Goal: Transaction & Acquisition: Purchase product/service

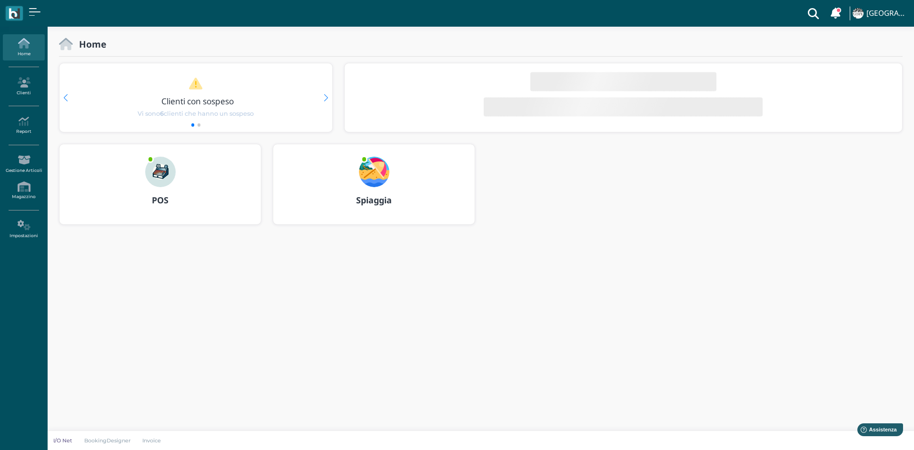
click at [170, 203] on h3 "POS" at bounding box center [160, 201] width 184 height 10
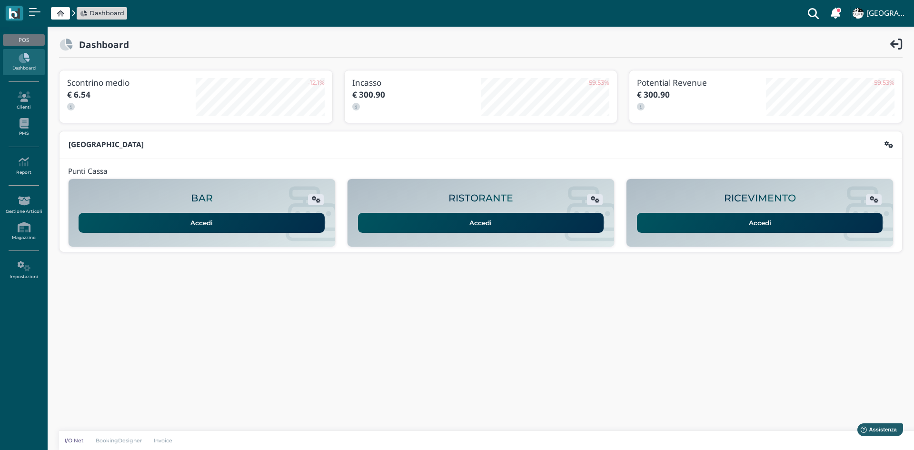
click at [728, 213] on link "Accedi" at bounding box center [760, 223] width 246 height 20
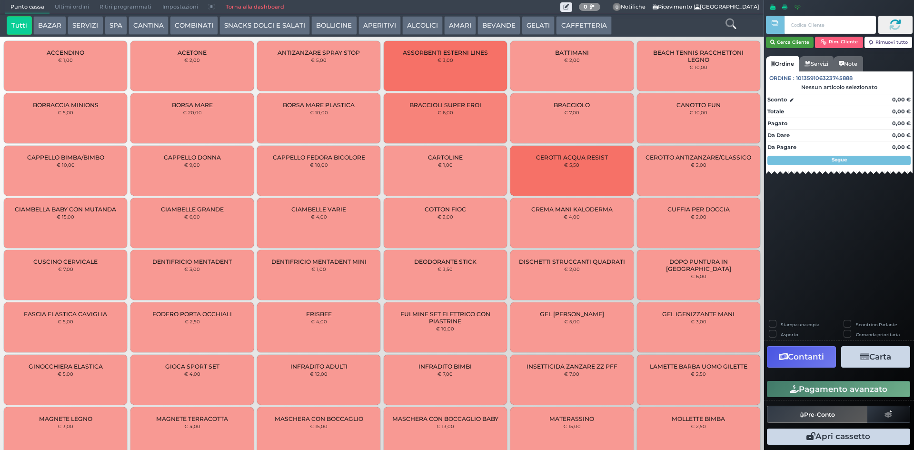
click at [778, 45] on button "Cerca Cliente" at bounding box center [790, 42] width 48 height 11
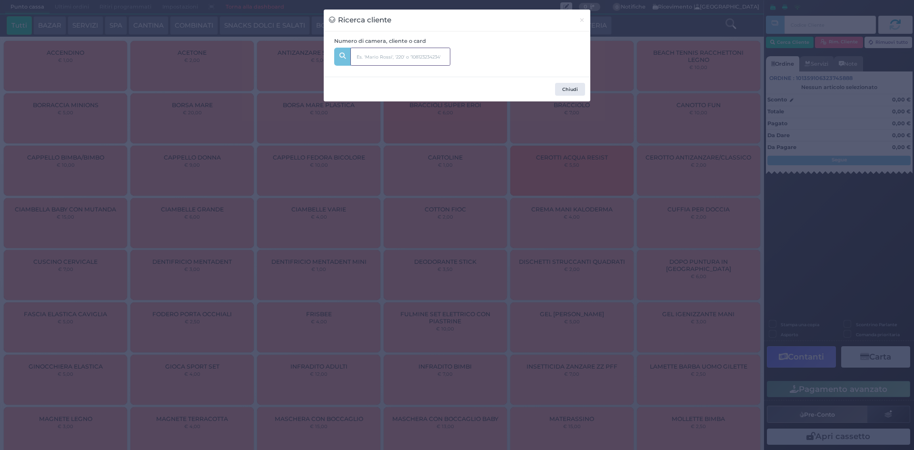
click at [403, 49] on input "text" at bounding box center [400, 57] width 100 height 18
type input "G"
click at [568, 82] on div "Chiudi" at bounding box center [457, 89] width 266 height 24
click at [571, 95] on button "Chiudi" at bounding box center [570, 89] width 30 height 13
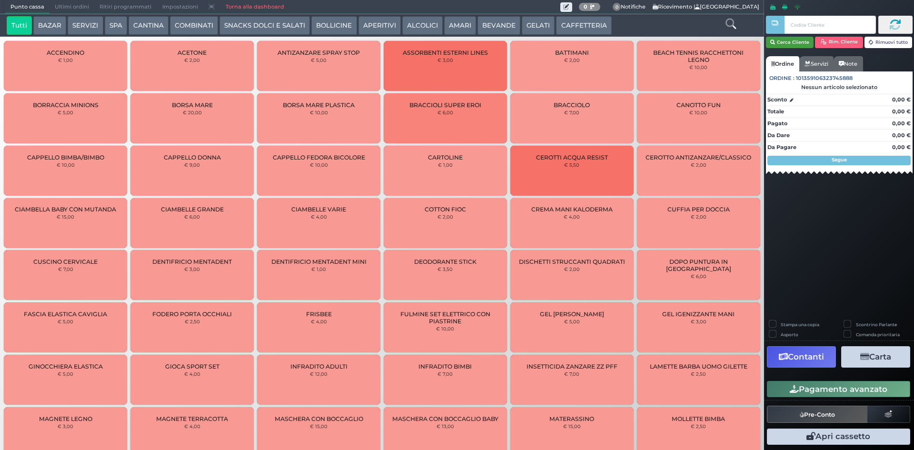
click at [780, 44] on button "Cerca Cliente" at bounding box center [790, 42] width 48 height 11
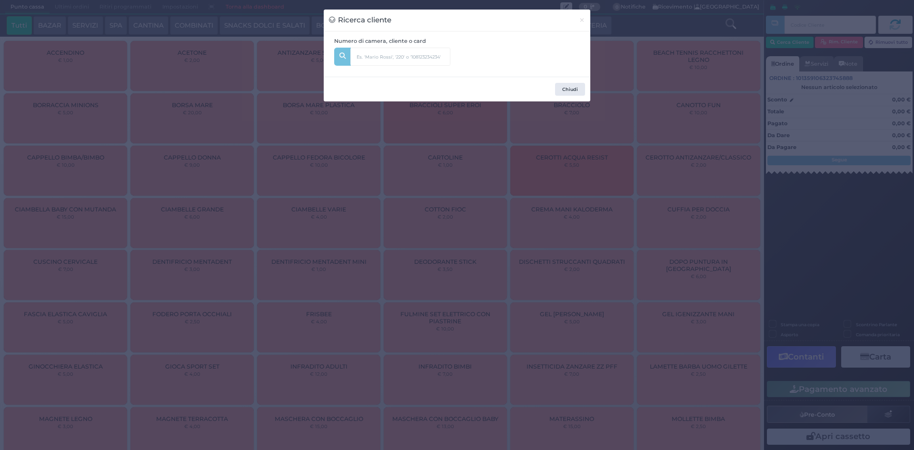
click at [467, 55] on input "text" at bounding box center [416, 53] width 132 height 11
click at [357, 48] on input "text" at bounding box center [400, 57] width 100 height 18
type input "502"
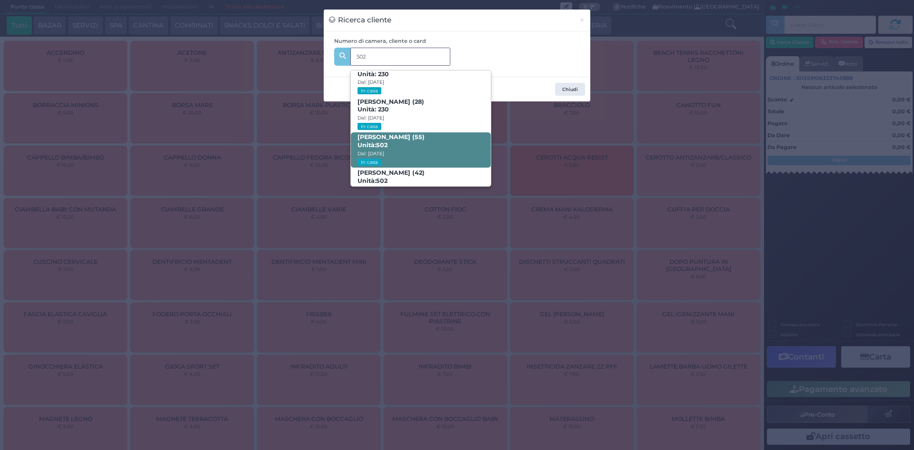
scroll to position [96, 0]
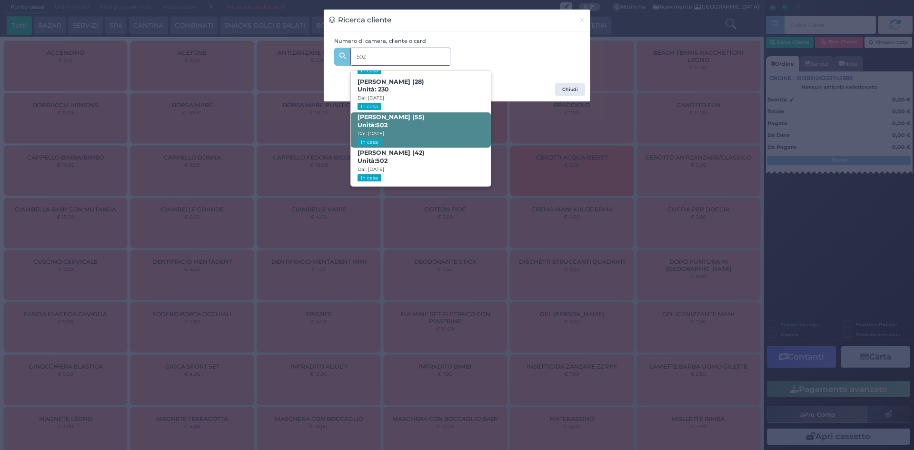
click at [435, 129] on span "Antonia Mighali (55) Unità: 502 Dal: 24/08/2025 In casa" at bounding box center [420, 130] width 139 height 36
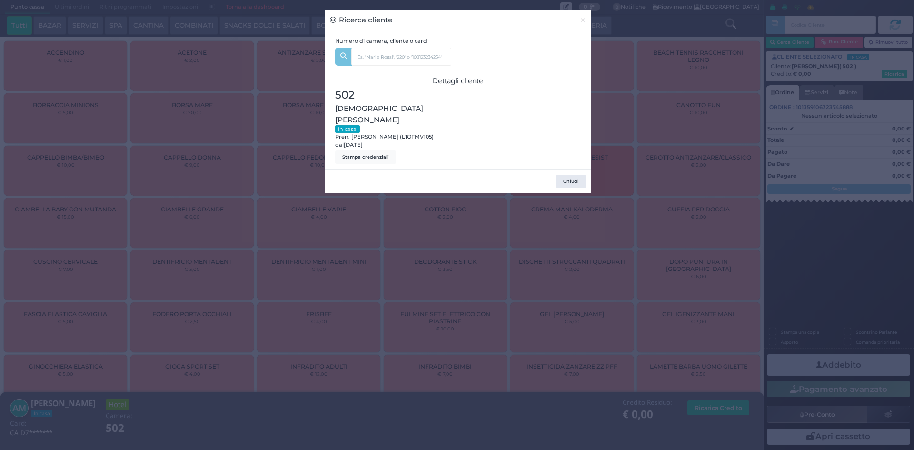
click at [643, 113] on div "Ricerca cliente × Numero di camera, cliente o card 502 GIUSEPPE DEL PRETE (2) U…" at bounding box center [457, 225] width 914 height 450
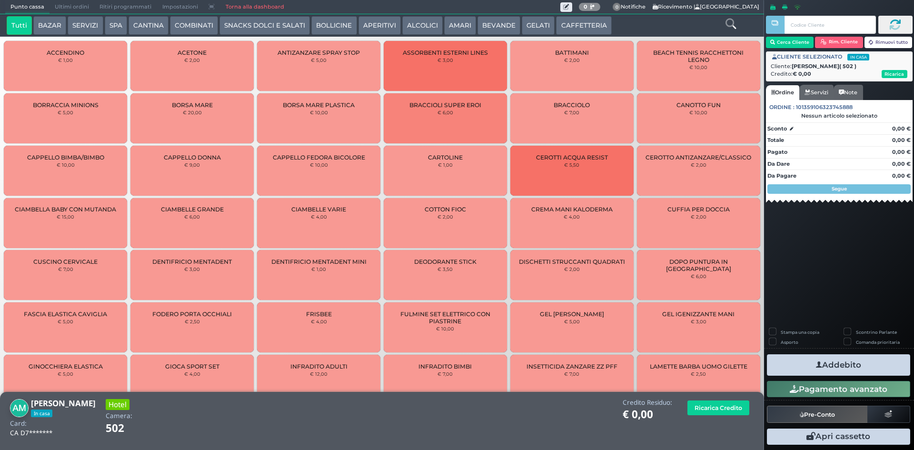
click at [159, 23] on button "CANTINA" at bounding box center [148, 25] width 40 height 19
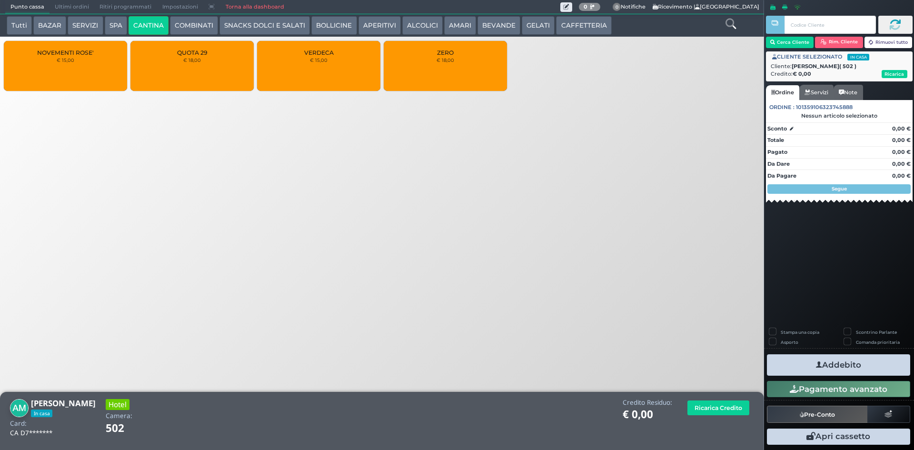
click at [93, 61] on div "NOVEMENTI ROSE' € 15,00" at bounding box center [65, 66] width 123 height 50
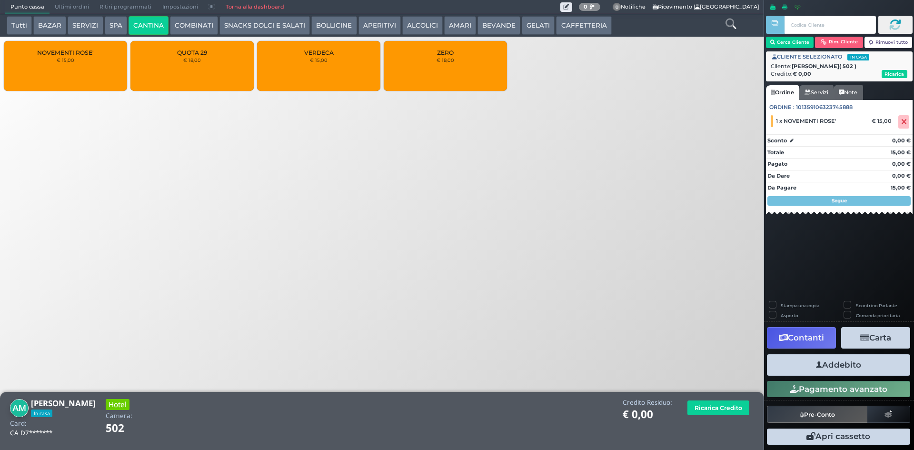
click at [841, 361] on button "Addebito" at bounding box center [838, 364] width 143 height 21
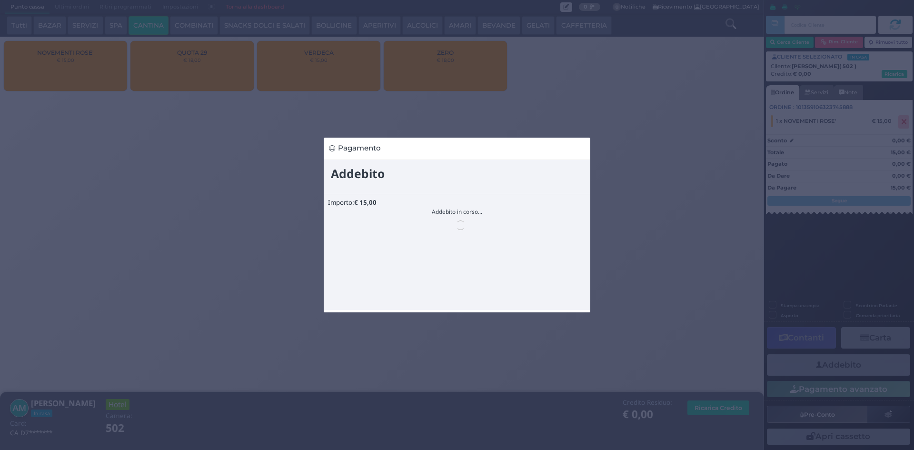
scroll to position [0, 0]
